Goal: Information Seeking & Learning: Learn about a topic

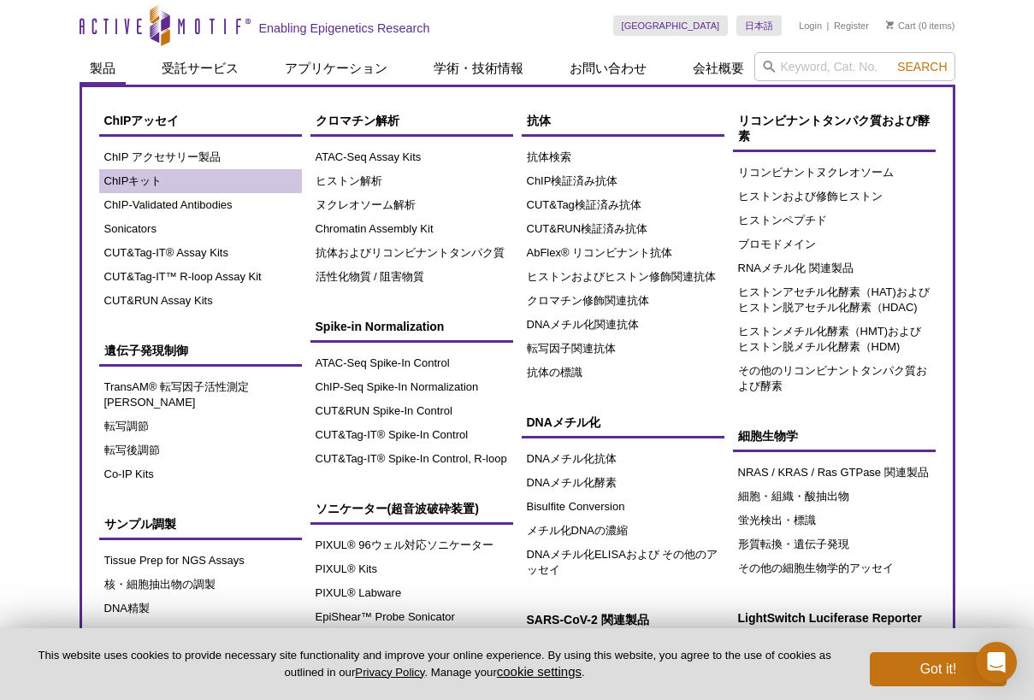
click at [156, 185] on link "ChIPキット" at bounding box center [200, 181] width 203 height 24
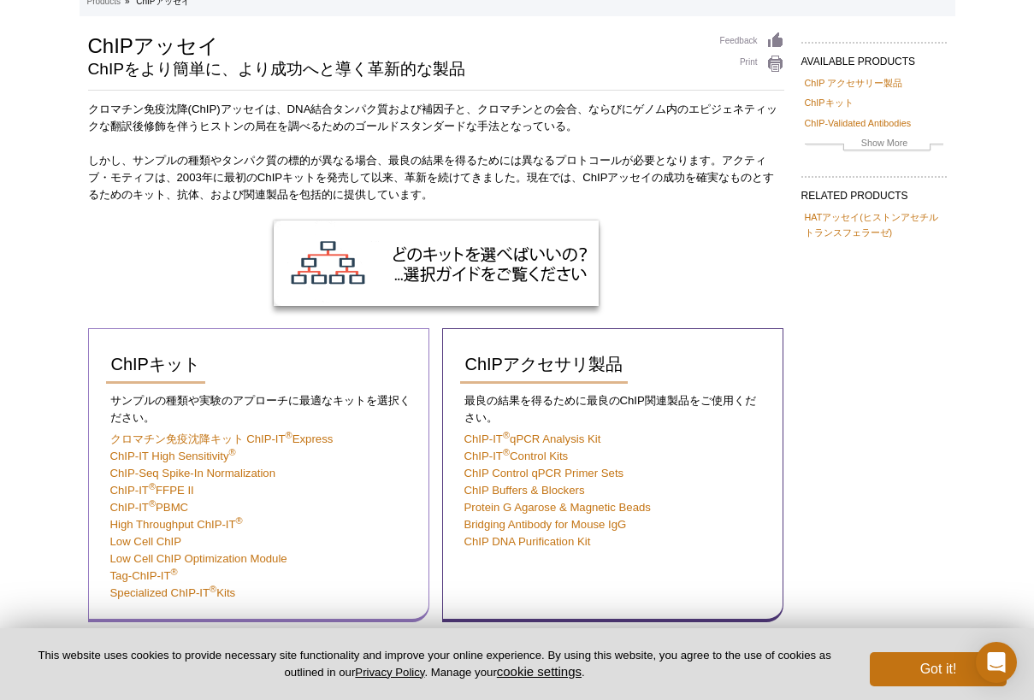
scroll to position [103, 0]
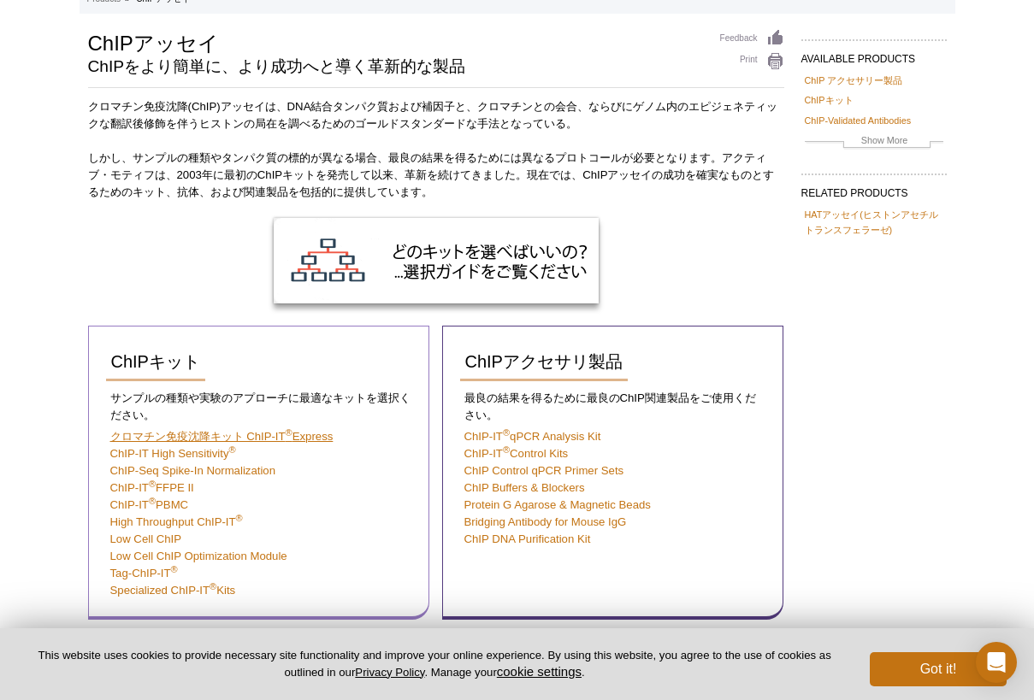
click at [287, 431] on sup "®" at bounding box center [289, 433] width 7 height 10
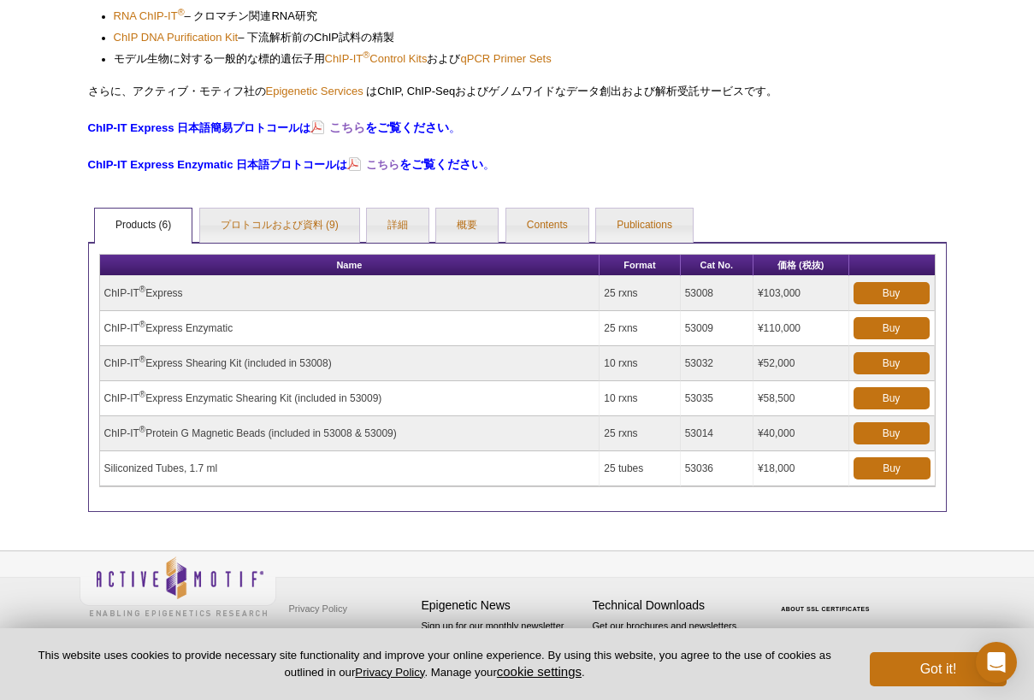
scroll to position [606, 0]
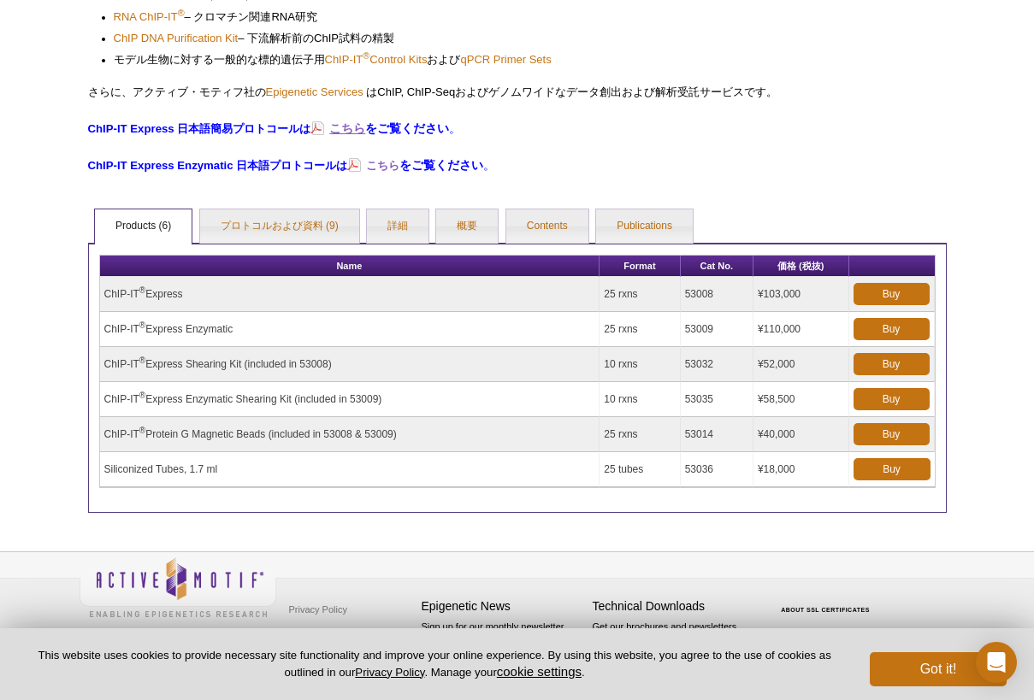
click at [350, 127] on strong "こちら" at bounding box center [347, 128] width 36 height 14
